Goal: Use online tool/utility: Utilize a website feature to perform a specific function

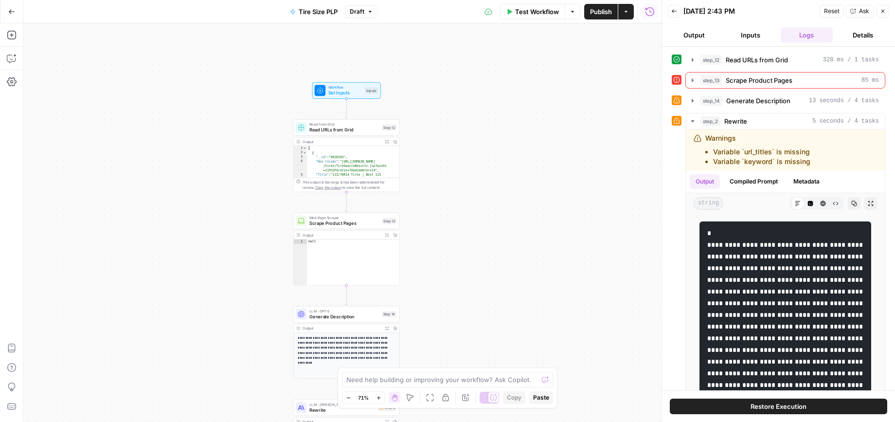
drag, startPoint x: 193, startPoint y: 107, endPoint x: 205, endPoint y: 184, distance: 78.3
click at [205, 184] on div "Workflow Set Inputs Inputs Read from Grid Read URLs from Grid Step 12 Output Ex…" at bounding box center [342, 222] width 638 height 398
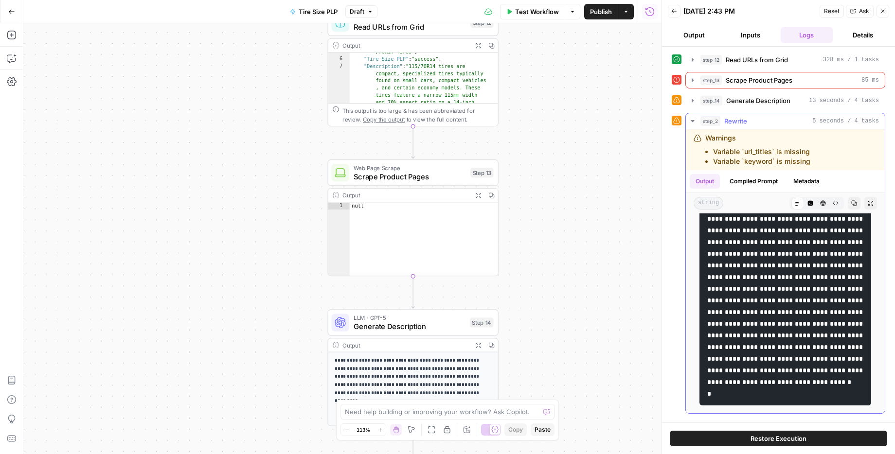
scroll to position [232, 0]
click at [523, 7] on span "Test Workflow" at bounding box center [537, 12] width 44 height 10
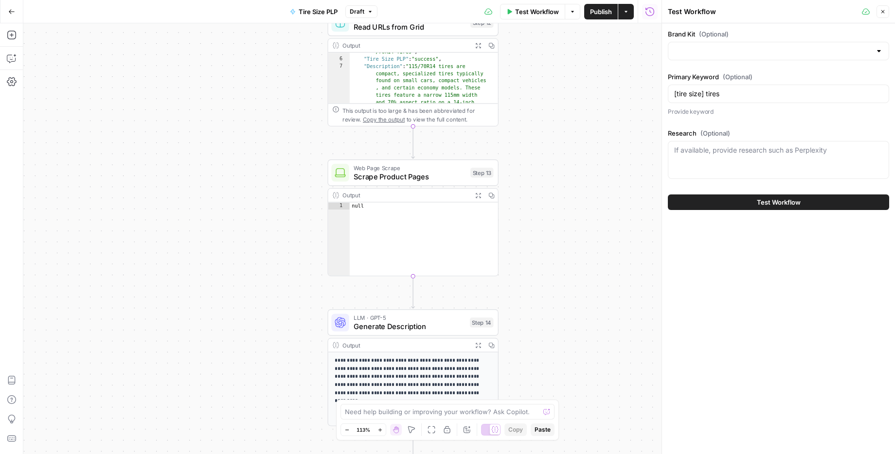
type input "Tire Rack"
click at [760, 200] on span "Test Workflow" at bounding box center [779, 203] width 44 height 10
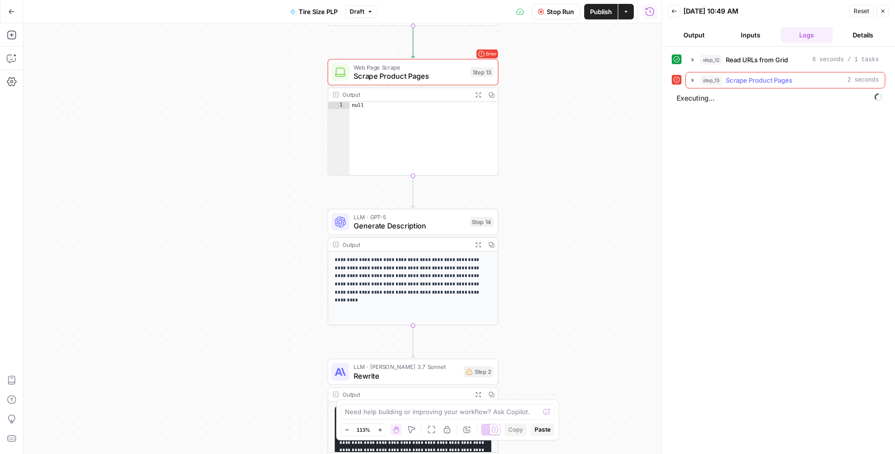
click at [693, 78] on icon "button" at bounding box center [693, 80] width 8 height 8
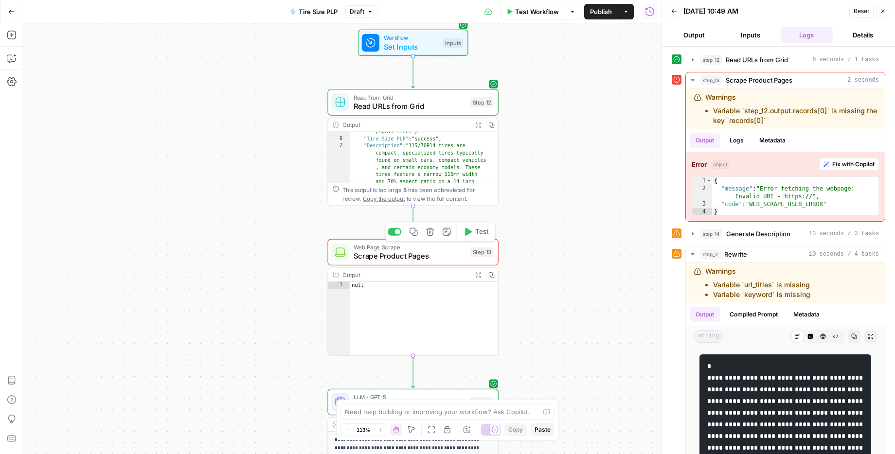
click at [433, 260] on span "Scrape Product Pages" at bounding box center [410, 256] width 112 height 11
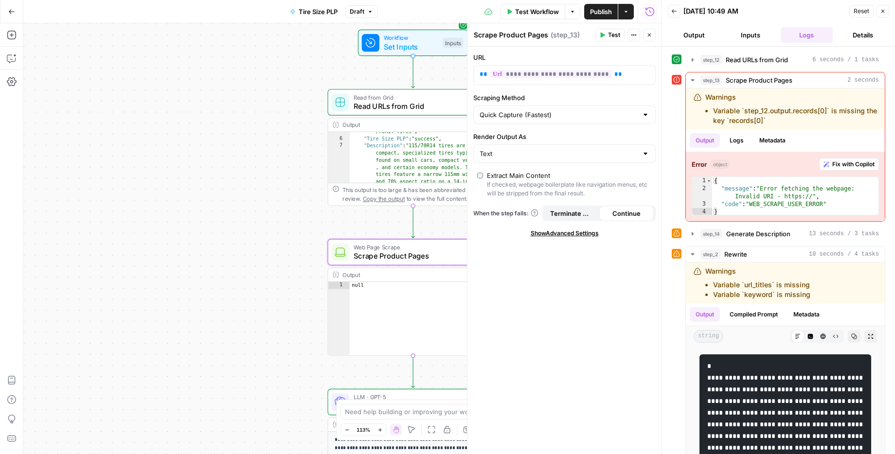
click at [230, 88] on div "Workflow Set Inputs Inputs Read from Grid Read URLs from Grid Step 12 Output Ex…" at bounding box center [342, 238] width 638 height 431
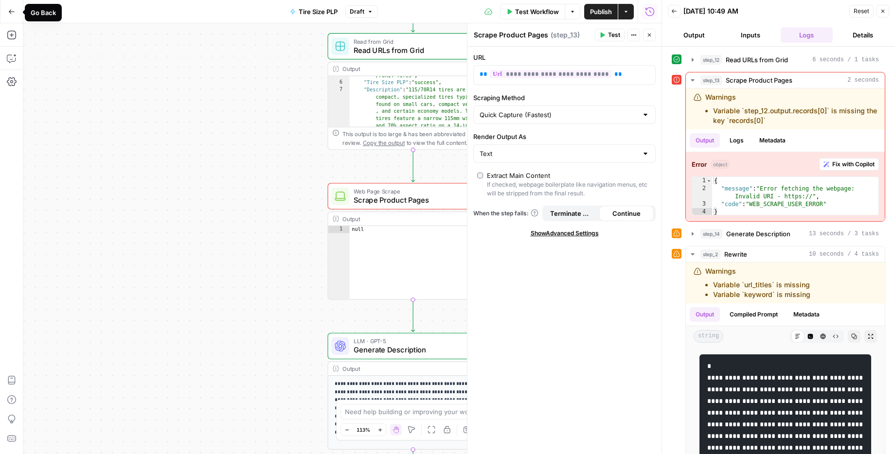
click at [144, 150] on div "Workflow Set Inputs Inputs Read from Grid Read URLs from Grid Step 12 Output Ex…" at bounding box center [342, 238] width 638 height 431
click at [244, 169] on div "Workflow Set Inputs Inputs Read from Grid Read URLs from Grid Step 12 Output Ex…" at bounding box center [342, 238] width 638 height 431
click at [881, 12] on button "Close" at bounding box center [883, 11] width 13 height 13
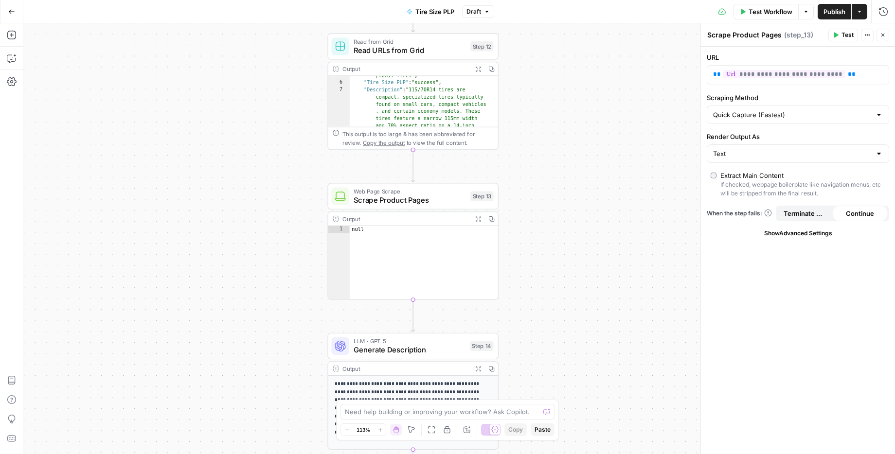
click at [16, 9] on button "Go Back" at bounding box center [12, 12] width 18 height 18
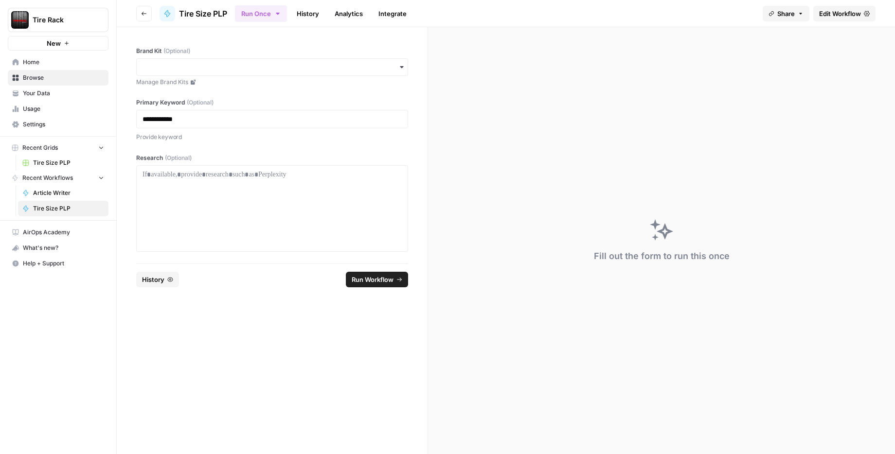
click at [61, 159] on span "Tire Size PLP" at bounding box center [68, 163] width 71 height 9
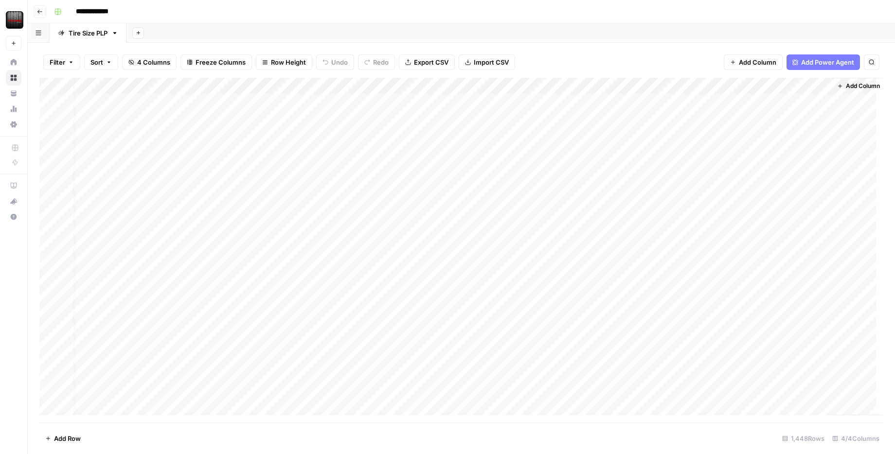
scroll to position [0, 14]
